Goal: Navigation & Orientation: Find specific page/section

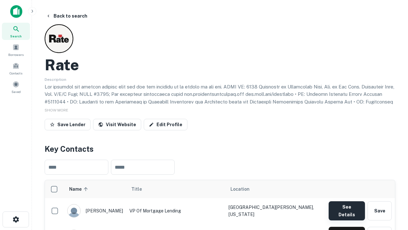
click at [347, 207] on button "See Details" at bounding box center [347, 210] width 36 height 19
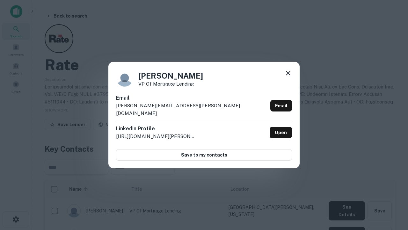
click at [288, 77] on icon at bounding box center [288, 73] width 8 height 8
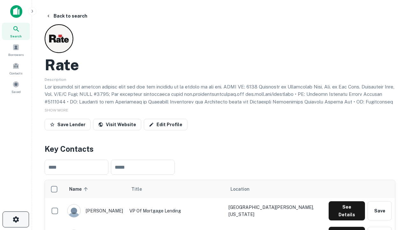
click at [16, 219] on icon "button" at bounding box center [16, 219] width 8 height 8
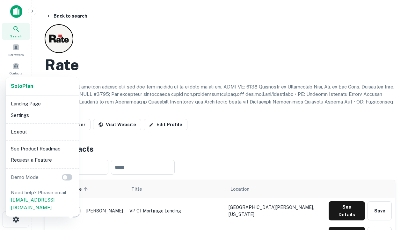
click at [42, 131] on li "Logout" at bounding box center [42, 131] width 68 height 11
